Goal: Find specific page/section: Find specific page/section

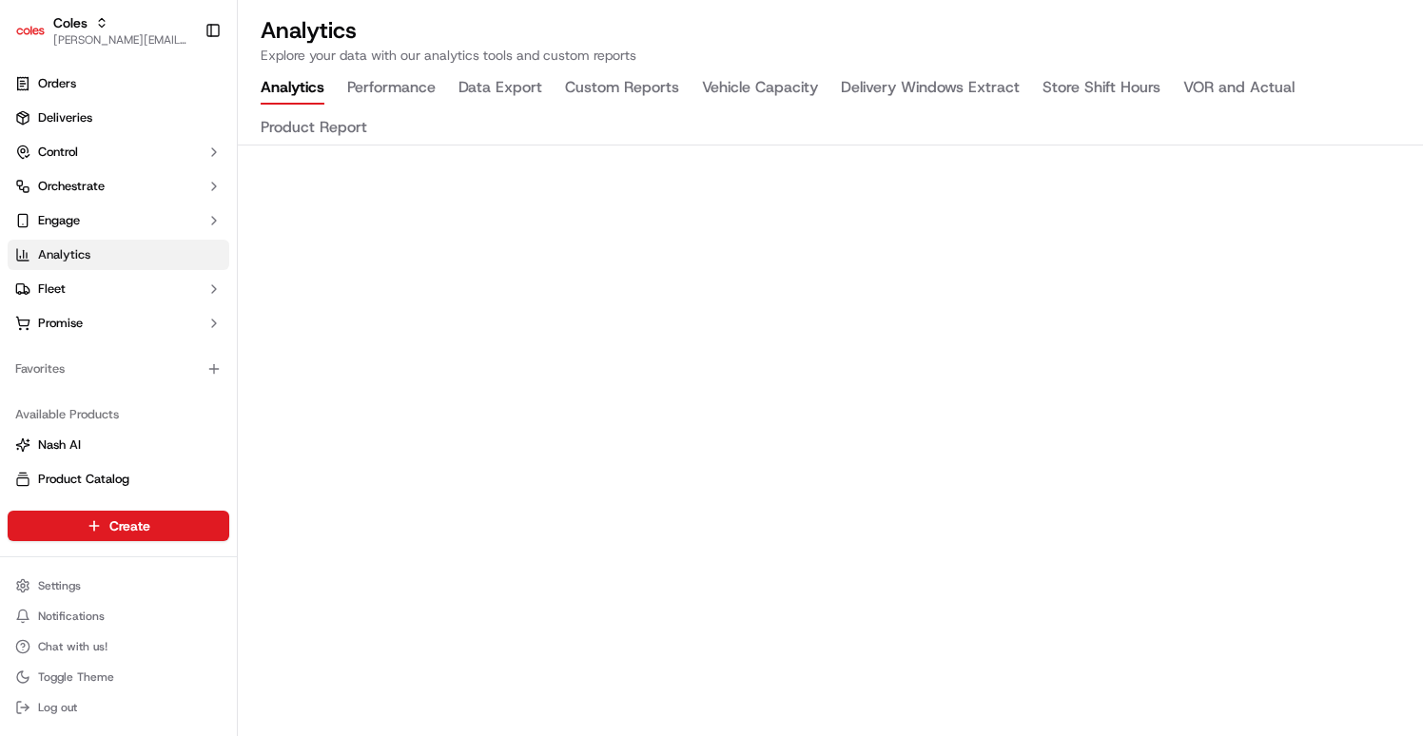
click at [473, 86] on button "Data Export" at bounding box center [500, 88] width 84 height 32
click at [418, 87] on button "Performance" at bounding box center [391, 88] width 88 height 32
click at [729, 86] on button "Vehicle Capacity" at bounding box center [760, 88] width 116 height 32
click at [585, 85] on button "Custom Reports" at bounding box center [622, 88] width 114 height 32
click at [921, 104] on button "Delivery Windows Extract" at bounding box center [930, 88] width 179 height 32
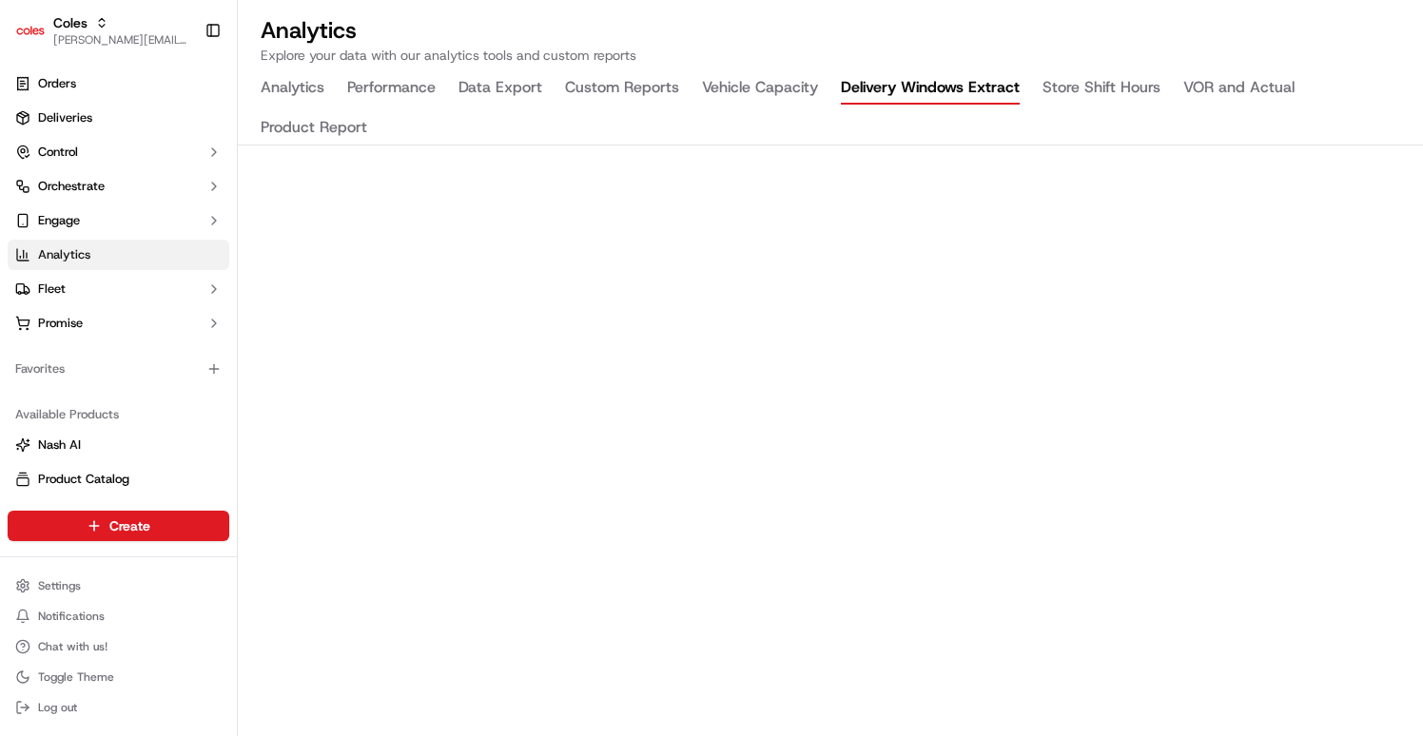
click at [292, 84] on button "Analytics" at bounding box center [293, 88] width 64 height 32
click at [397, 85] on button "Performance" at bounding box center [391, 88] width 88 height 32
